Goal: Information Seeking & Learning: Understand process/instructions

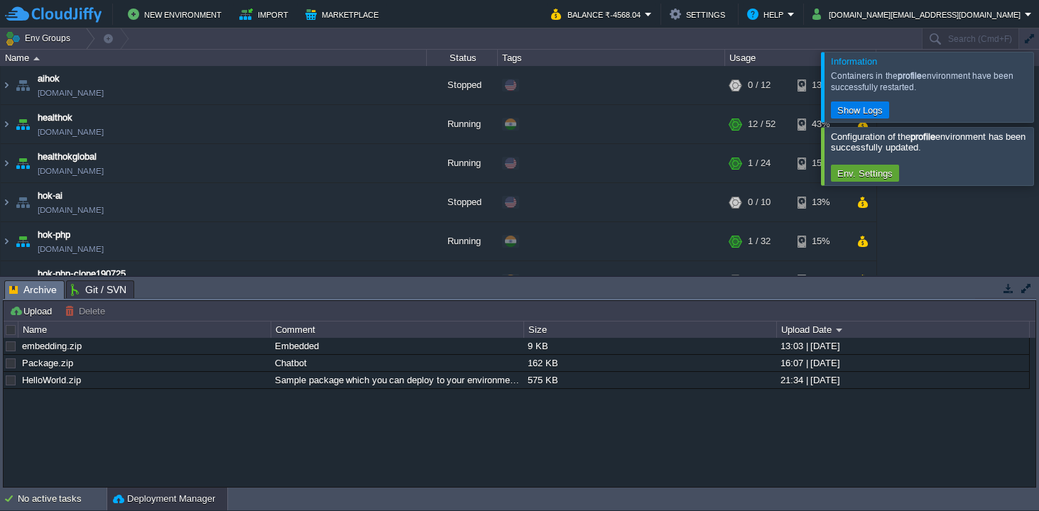
scroll to position [464, 0]
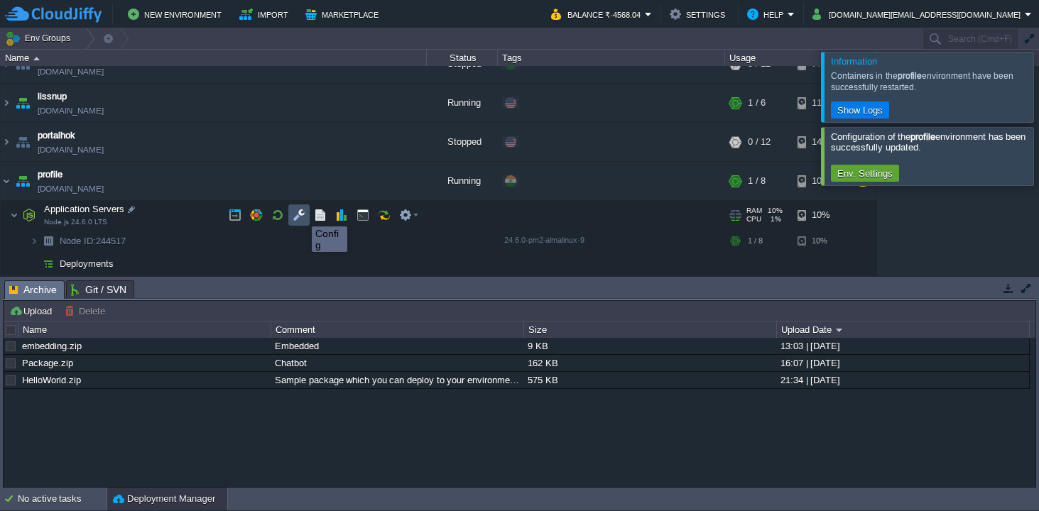
click at [301, 214] on button "button" at bounding box center [299, 215] width 13 height 13
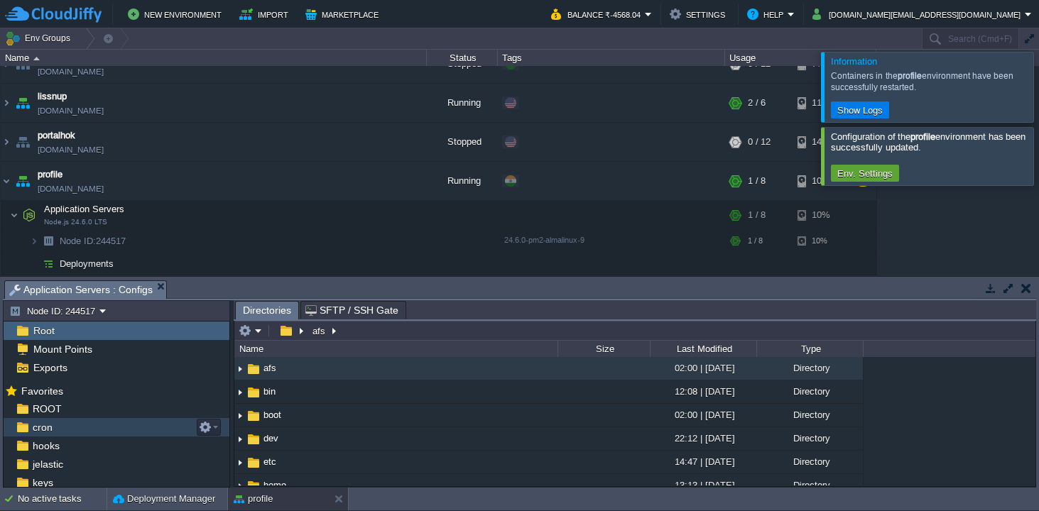
scroll to position [8, 0]
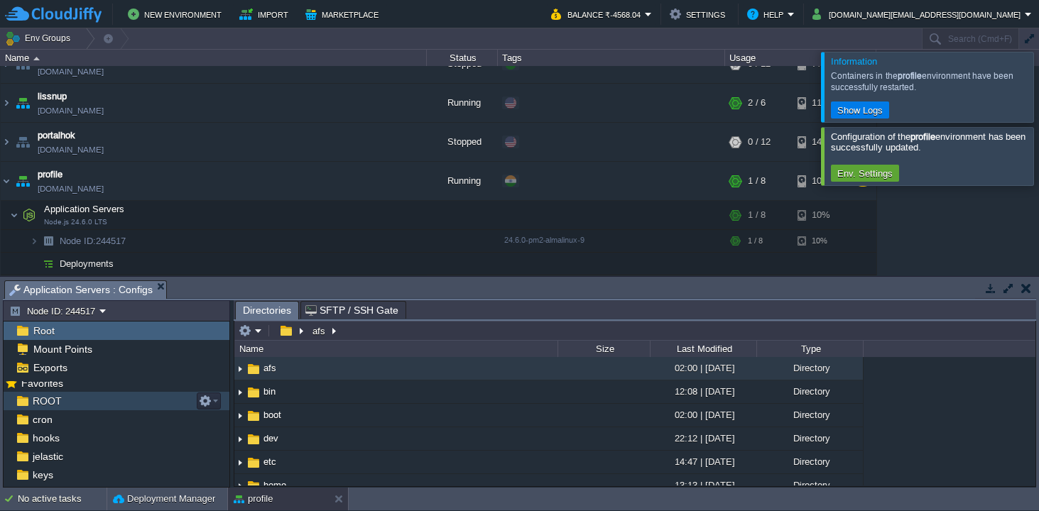
click at [81, 396] on div "ROOT" at bounding box center [117, 401] width 226 height 18
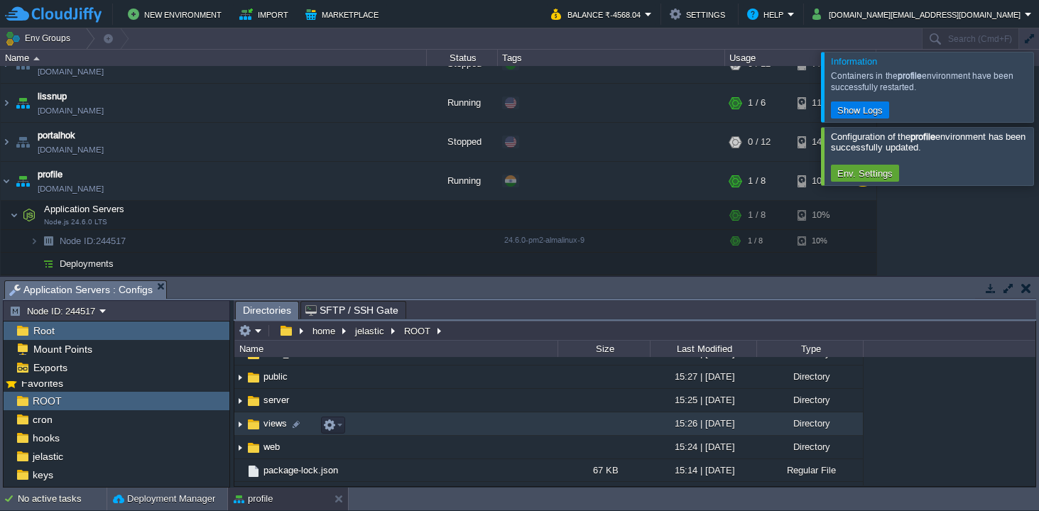
scroll to position [58, 0]
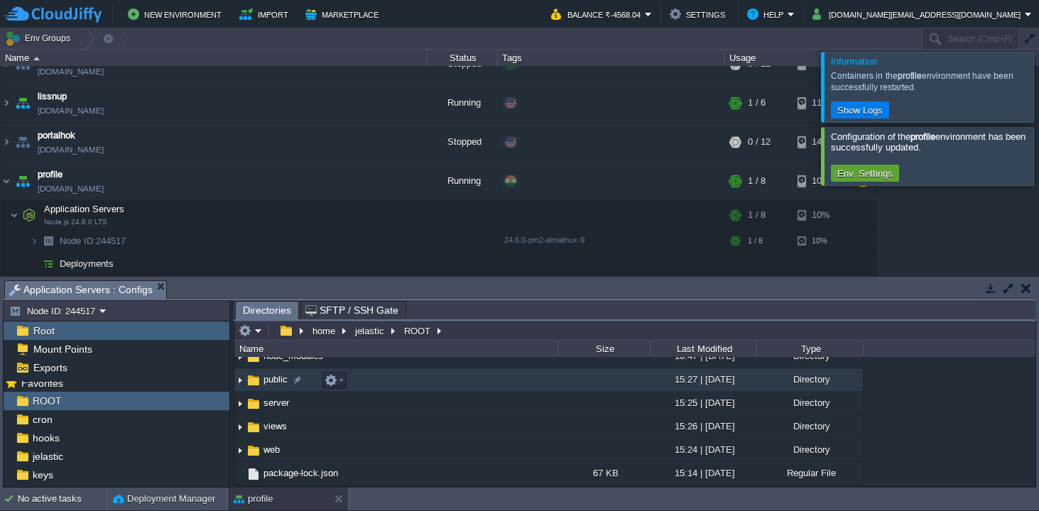
click at [245, 382] on img at bounding box center [239, 380] width 11 height 22
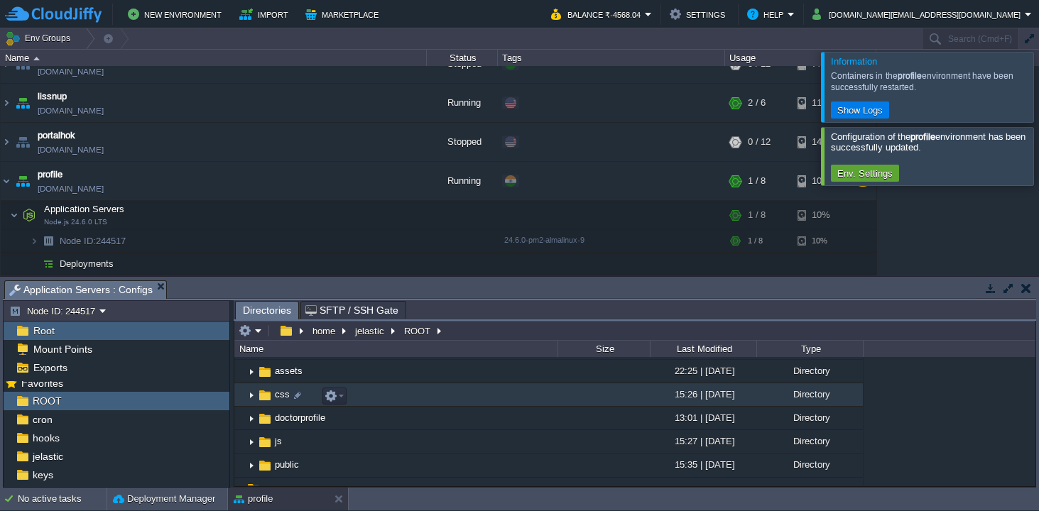
scroll to position [91, 0]
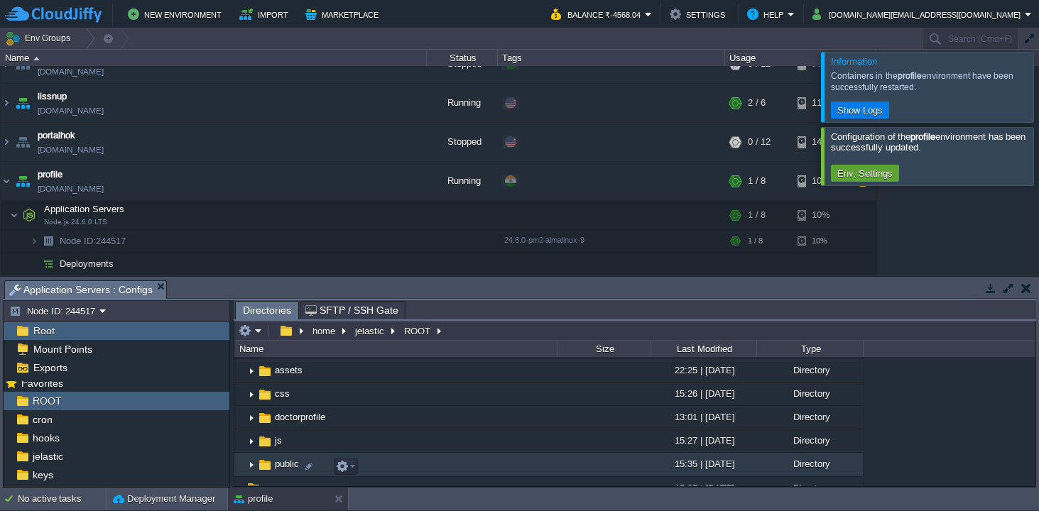
click at [255, 466] on img at bounding box center [251, 466] width 11 height 22
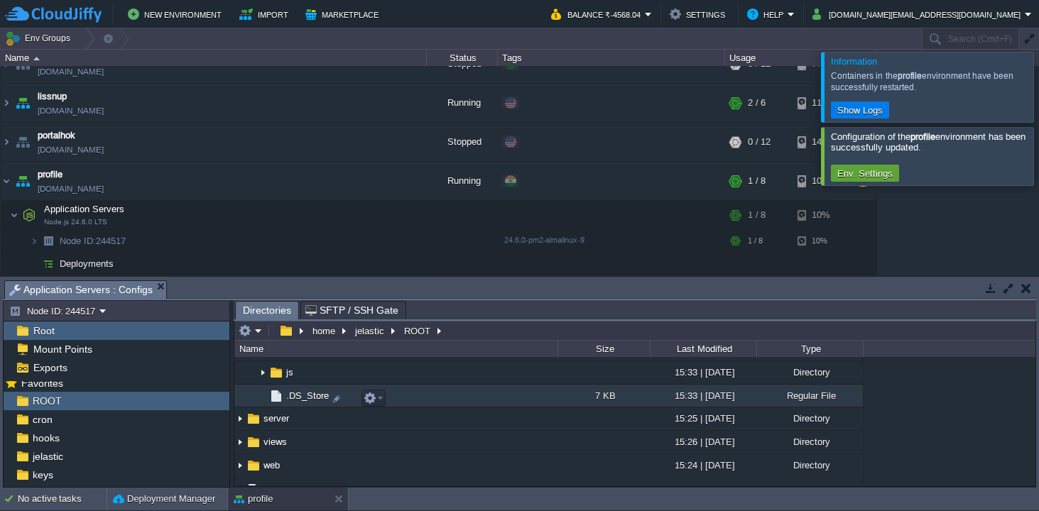
scroll to position [286, 0]
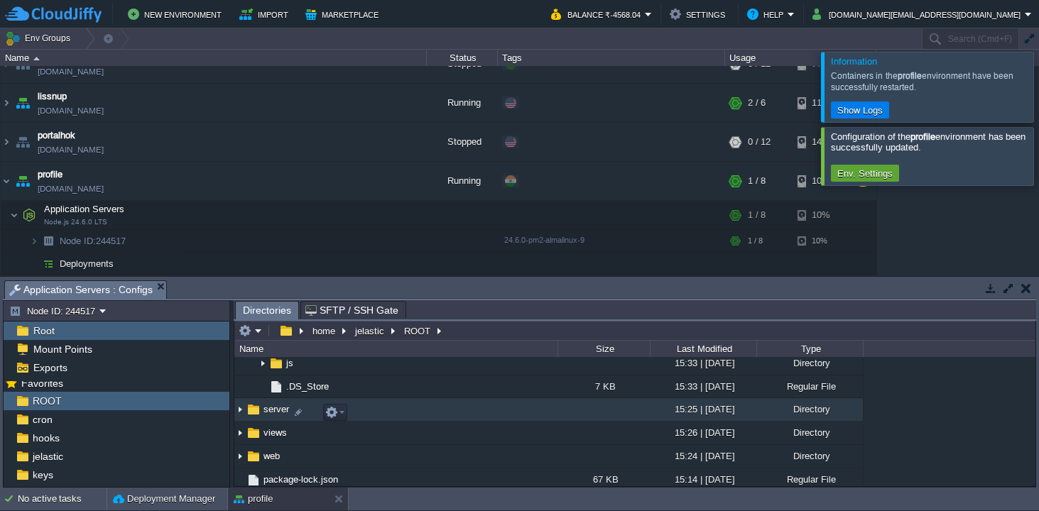
click at [255, 415] on img at bounding box center [254, 410] width 16 height 16
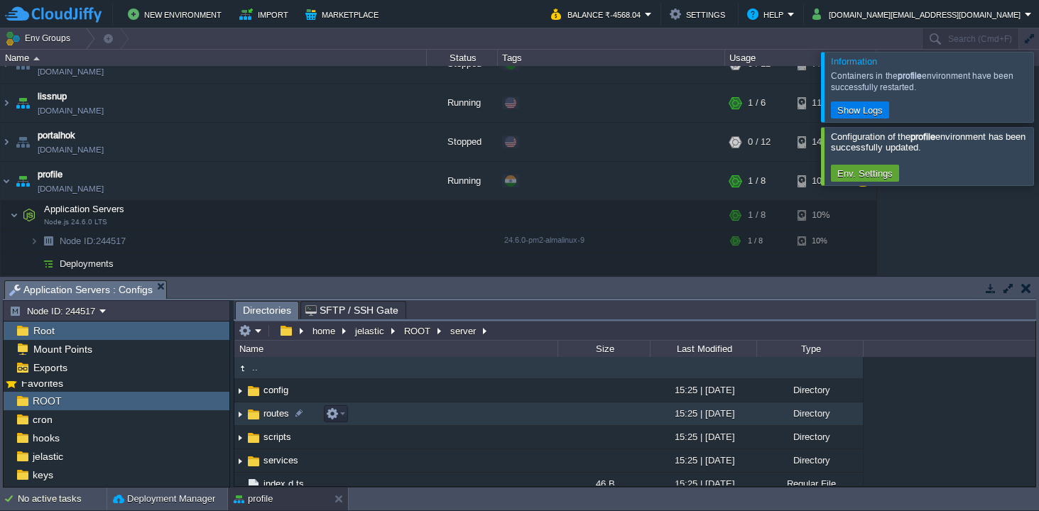
scroll to position [26, 0]
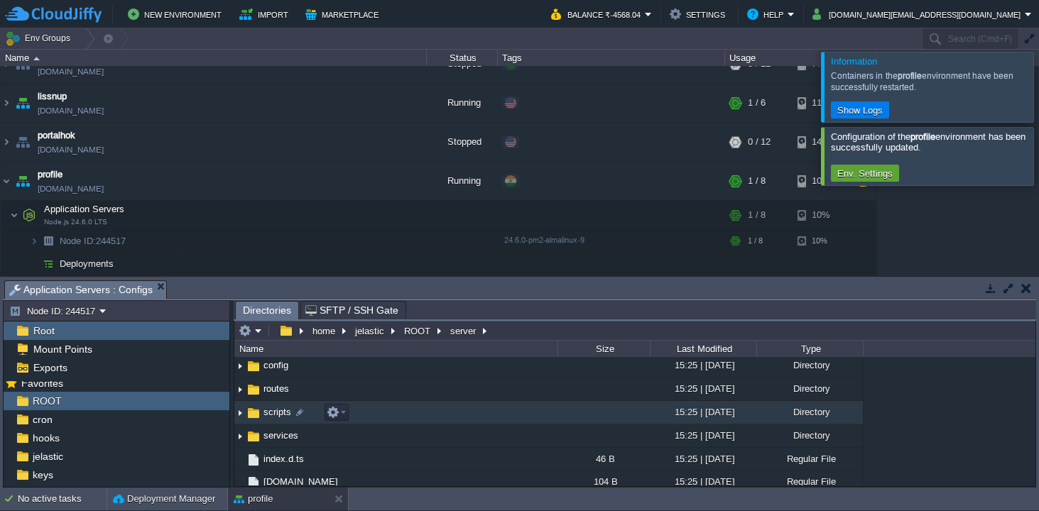
click at [241, 412] on img at bounding box center [239, 413] width 11 height 22
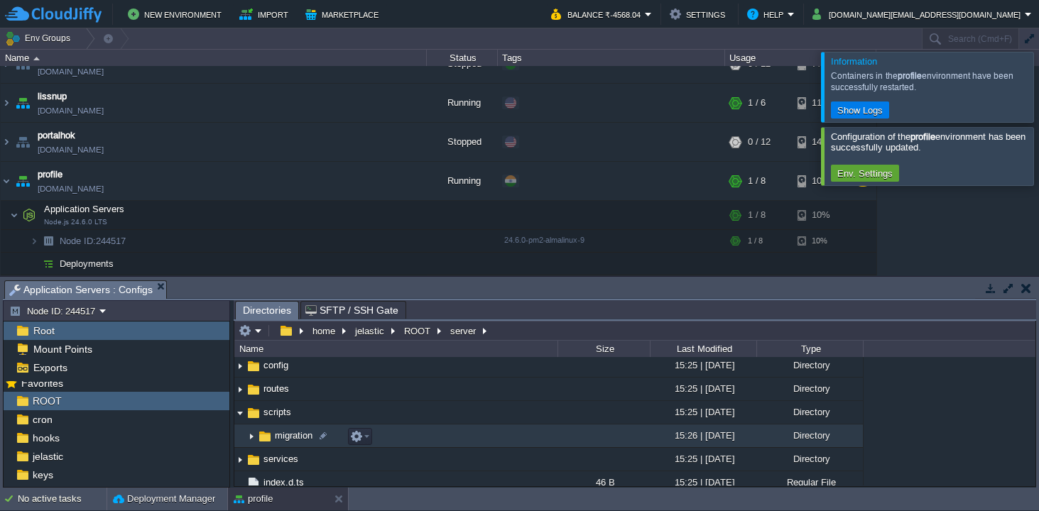
click at [285, 440] on span "migration" at bounding box center [294, 436] width 42 height 12
click at [261, 440] on img at bounding box center [265, 437] width 16 height 16
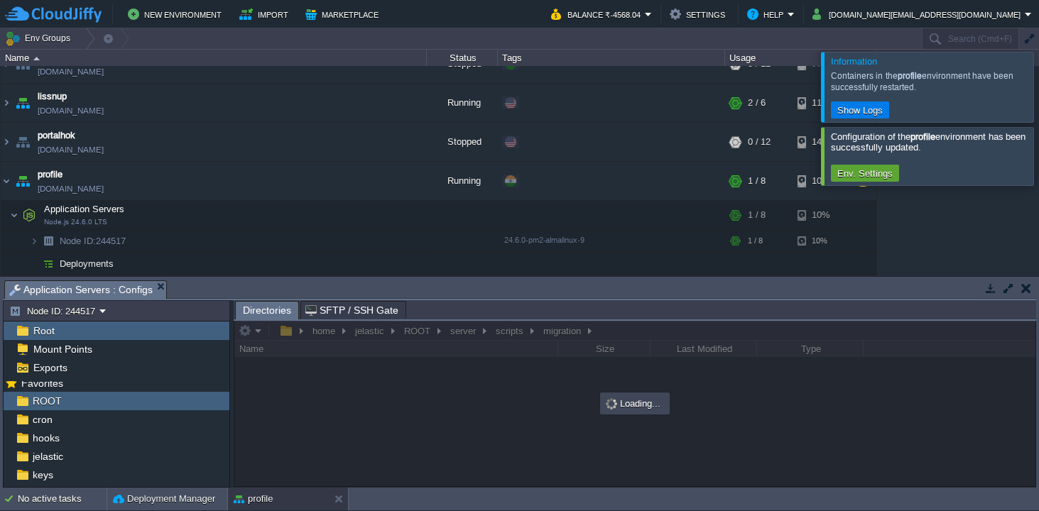
scroll to position [0, 0]
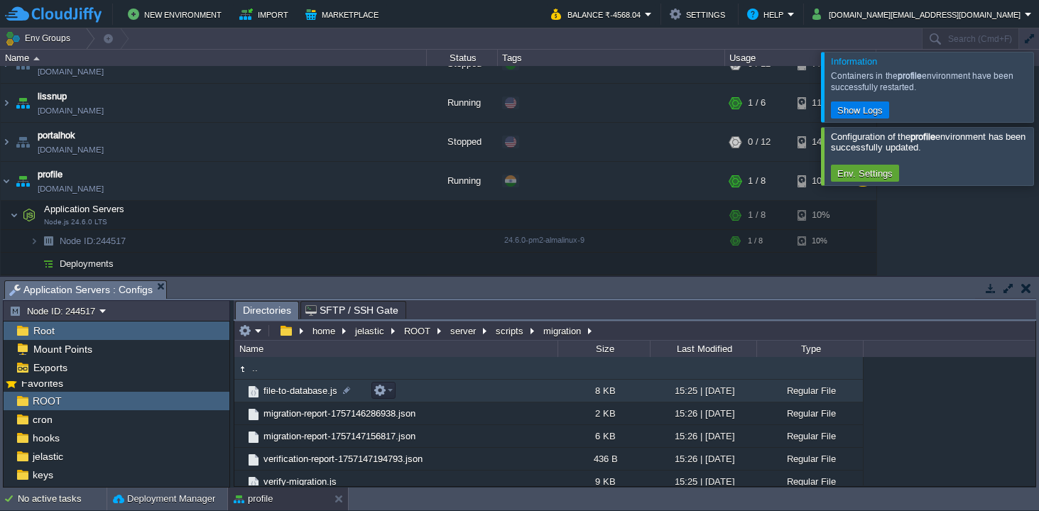
click at [302, 390] on span "file-to-database.js" at bounding box center [300, 391] width 78 height 12
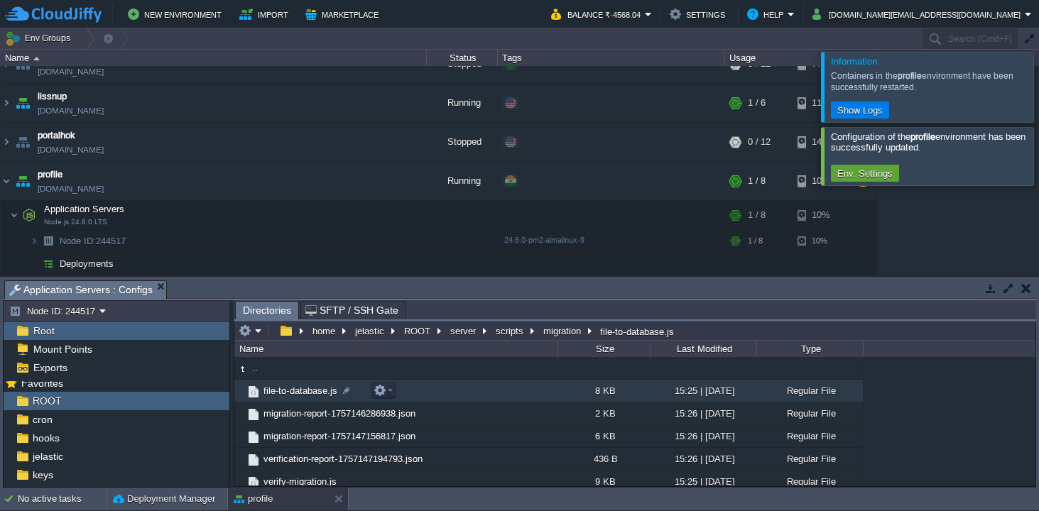
click at [303, 390] on span "file-to-database.js" at bounding box center [300, 391] width 78 height 12
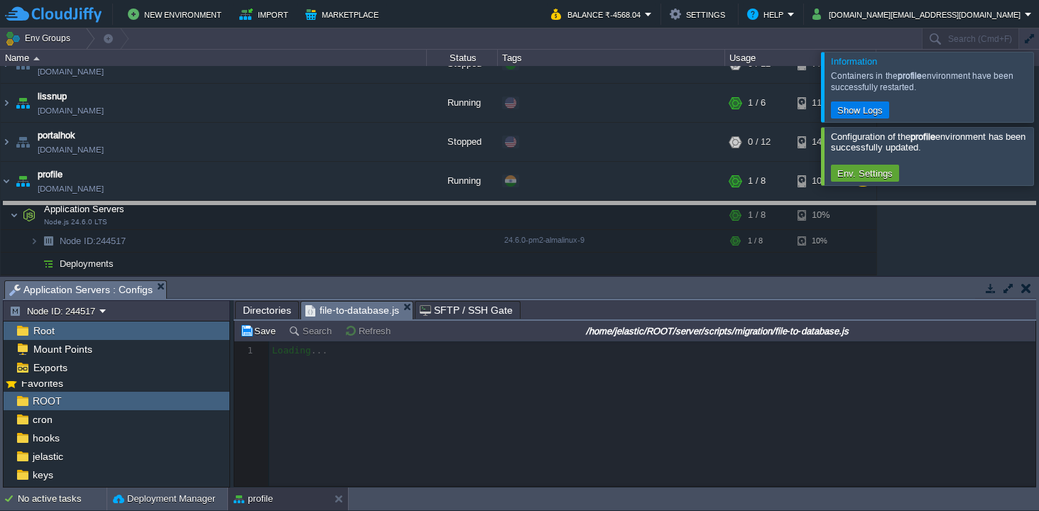
drag, startPoint x: 555, startPoint y: 287, endPoint x: 560, endPoint y: 203, distance: 83.9
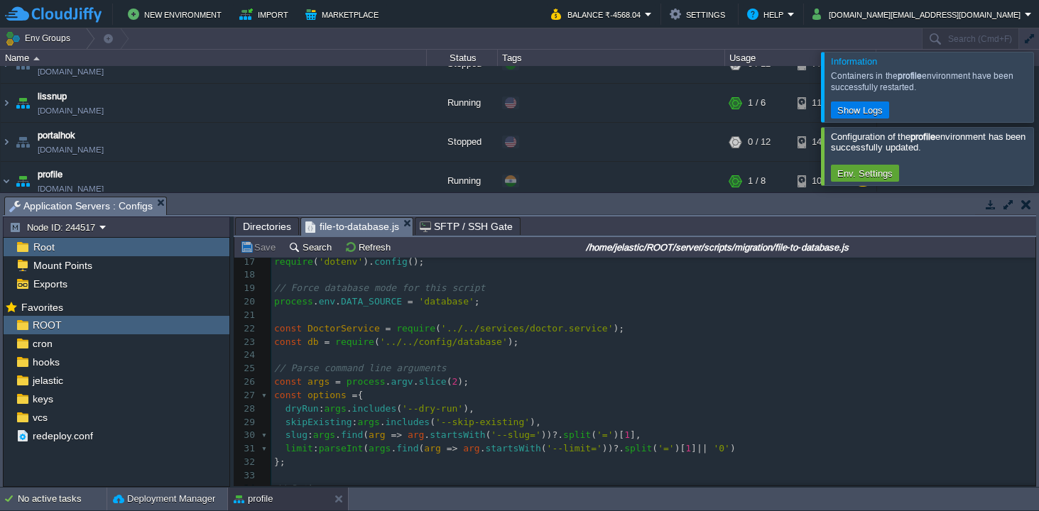
scroll to position [241, 0]
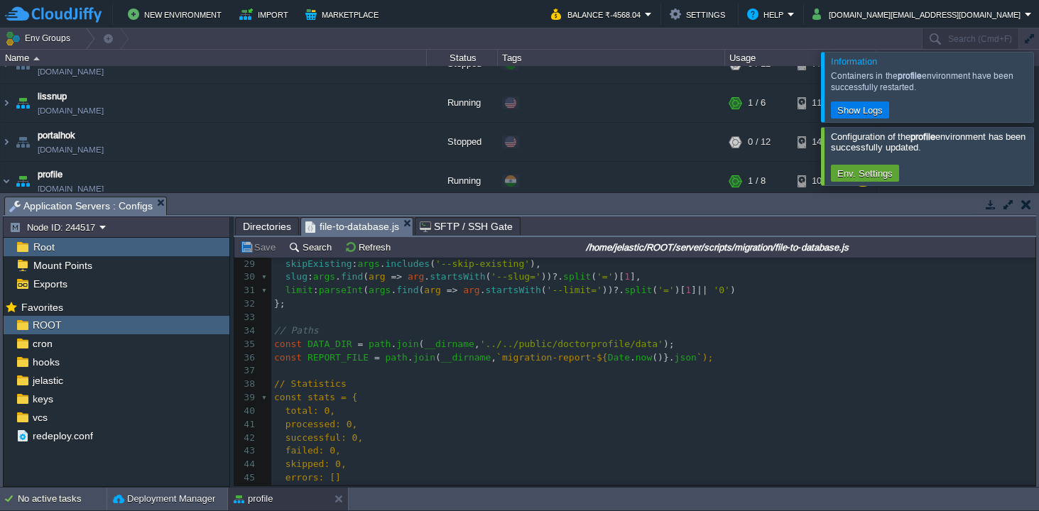
click at [492, 346] on div "261 1 /** 2 * Migration Script: File System to Database 3 * 4 * This script rea…" at bounding box center [653, 204] width 764 height 643
type textarea "../"
